Goal: Task Accomplishment & Management: Manage account settings

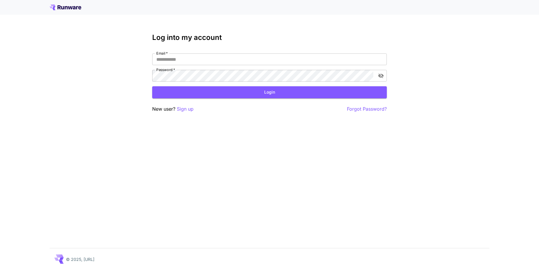
click at [64, 8] on icon at bounding box center [66, 7] width 32 height 6
click at [187, 63] on input "Email   *" at bounding box center [269, 59] width 234 height 12
click at [67, 7] on icon at bounding box center [66, 7] width 3 height 3
click at [220, 62] on input "Email   *" at bounding box center [269, 59] width 234 height 12
